Goal: Information Seeking & Learning: Learn about a topic

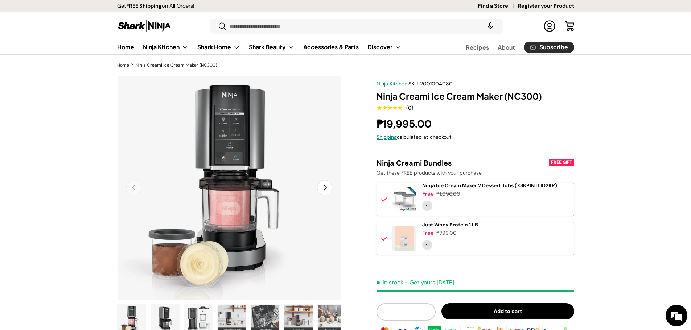
click at [384, 242] on icon at bounding box center [384, 239] width 6 height 6
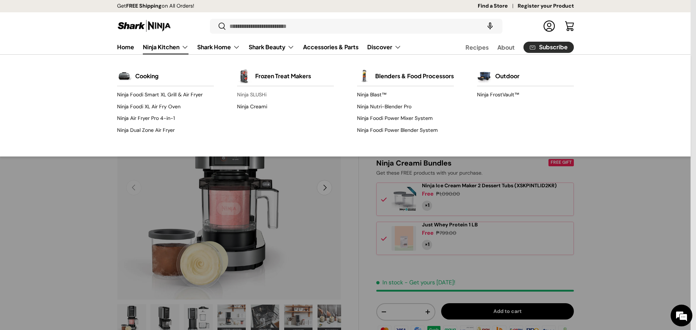
click at [251, 96] on link "Ninja SLUSHi" at bounding box center [285, 95] width 97 height 12
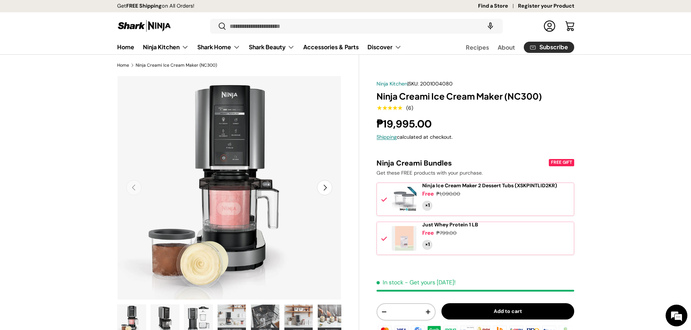
click at [325, 191] on button "Next" at bounding box center [324, 187] width 15 height 15
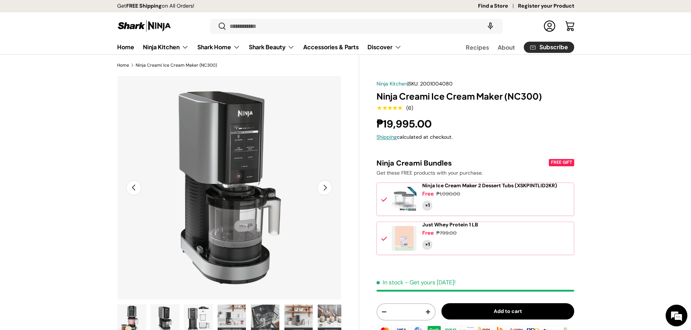
click at [325, 191] on button "Next" at bounding box center [324, 187] width 15 height 15
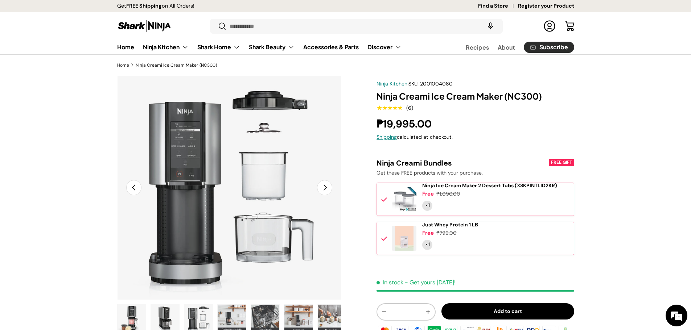
click at [325, 191] on button "Next" at bounding box center [324, 187] width 15 height 15
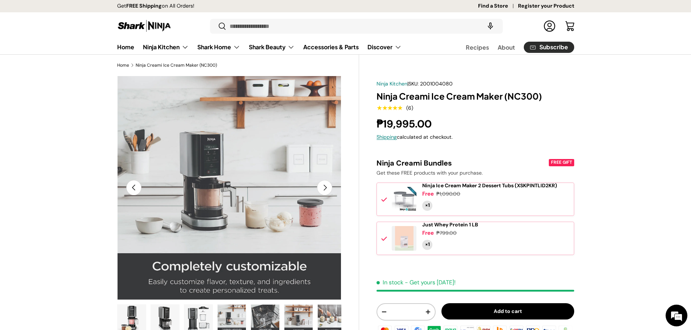
click at [325, 191] on button "Next" at bounding box center [324, 187] width 15 height 15
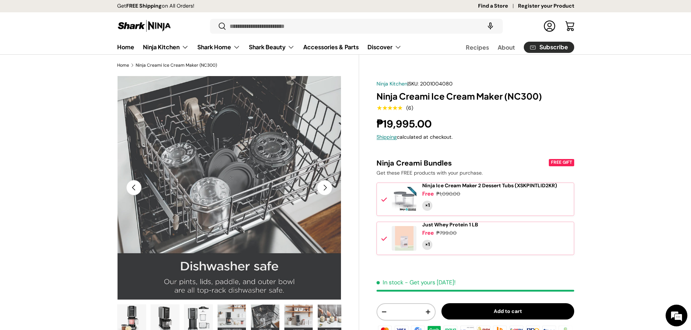
click at [325, 191] on button "Next" at bounding box center [324, 187] width 15 height 15
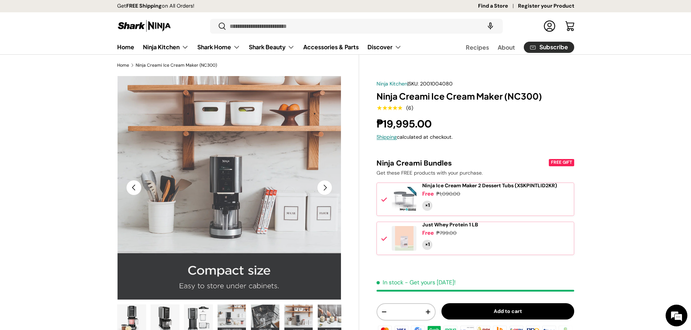
click at [325, 191] on button "Next" at bounding box center [324, 187] width 15 height 15
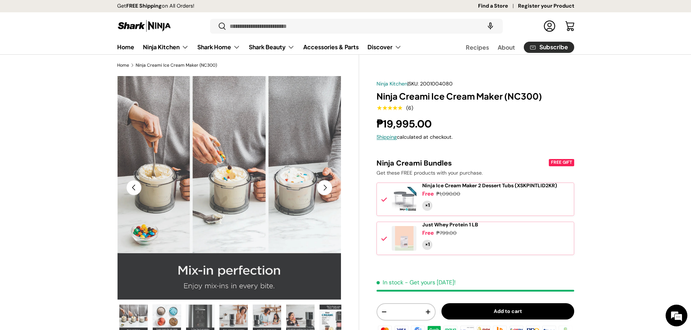
scroll to position [0, 200]
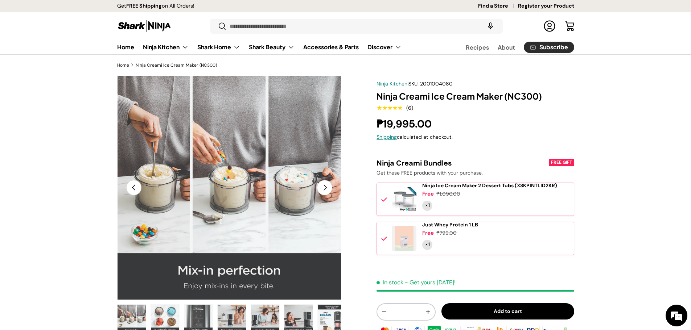
click at [325, 191] on button "Next" at bounding box center [324, 187] width 15 height 15
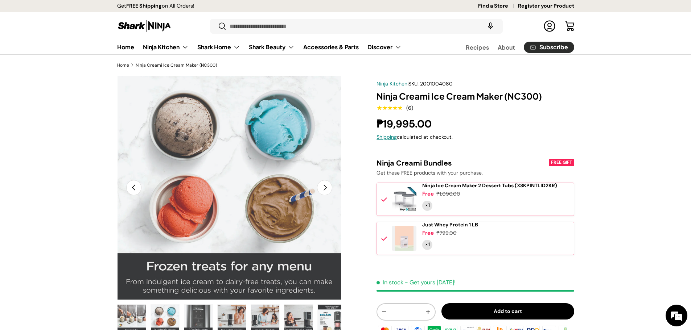
click at [325, 191] on button "Next" at bounding box center [324, 187] width 15 height 15
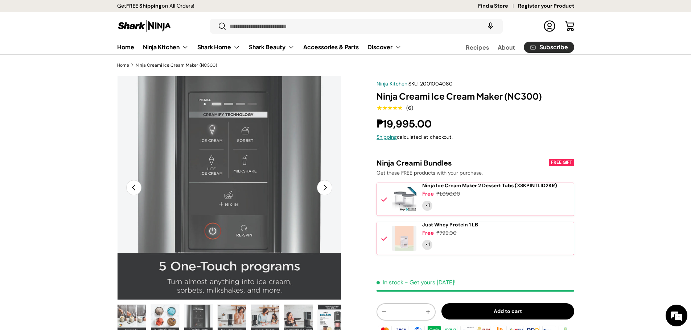
click at [325, 191] on button "Next" at bounding box center [324, 187] width 15 height 15
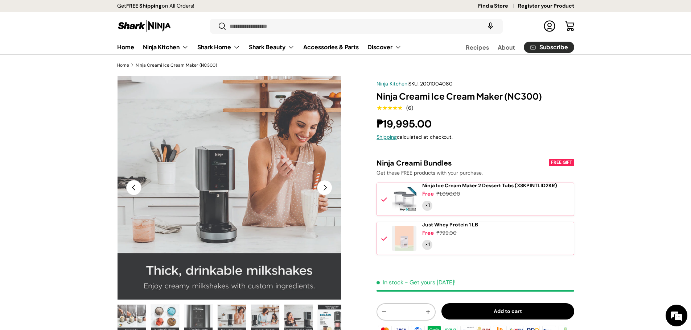
click at [325, 191] on button "Next" at bounding box center [324, 187] width 15 height 15
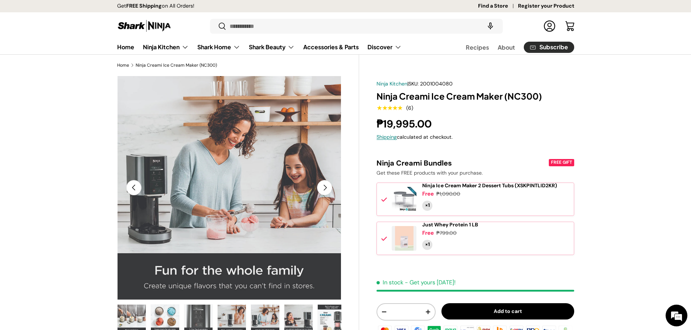
click at [325, 191] on button "Next" at bounding box center [324, 187] width 15 height 15
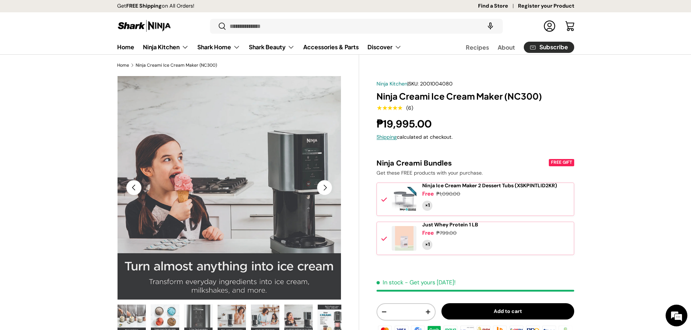
click at [325, 191] on button "Next" at bounding box center [324, 187] width 15 height 15
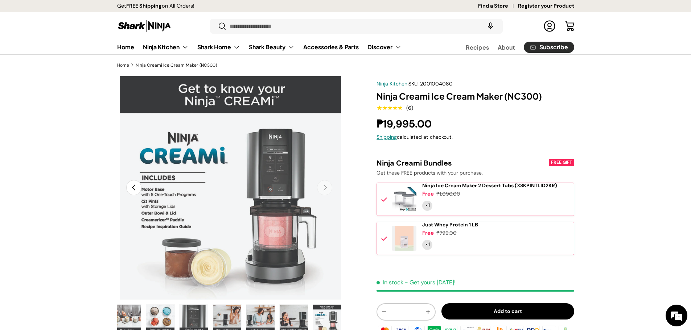
scroll to position [0, 2736]
